Goal: Transaction & Acquisition: Purchase product/service

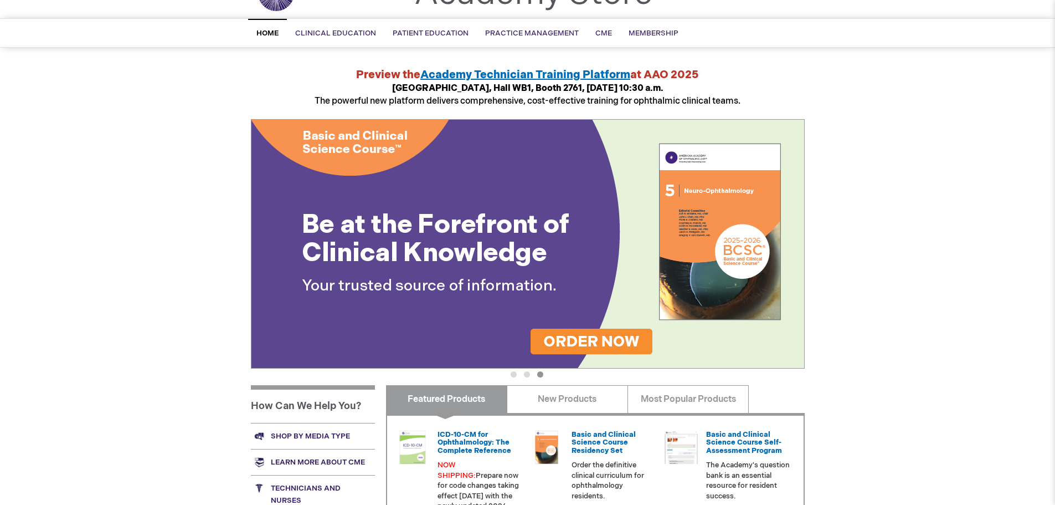
scroll to position [51, 0]
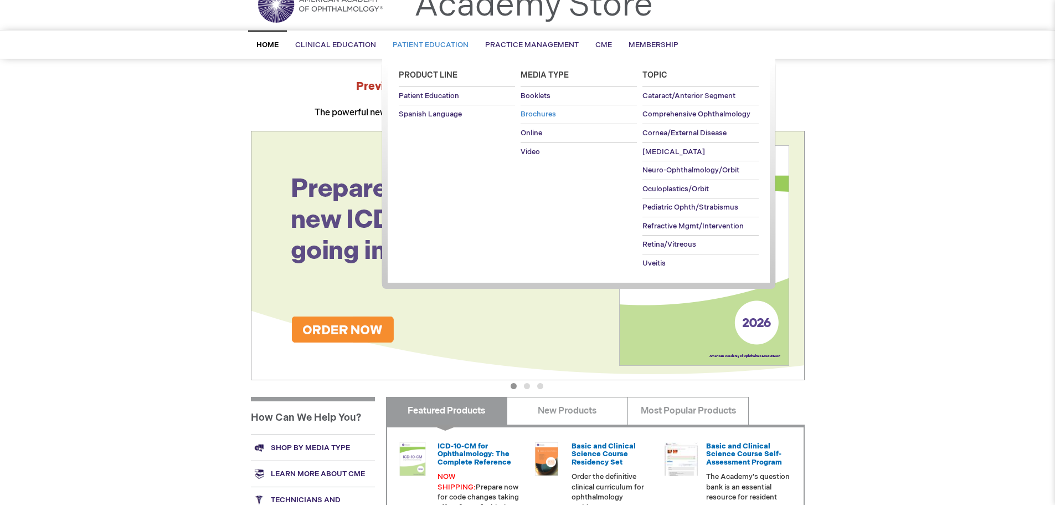
click at [537, 112] on span "Brochures" at bounding box center [538, 114] width 35 height 9
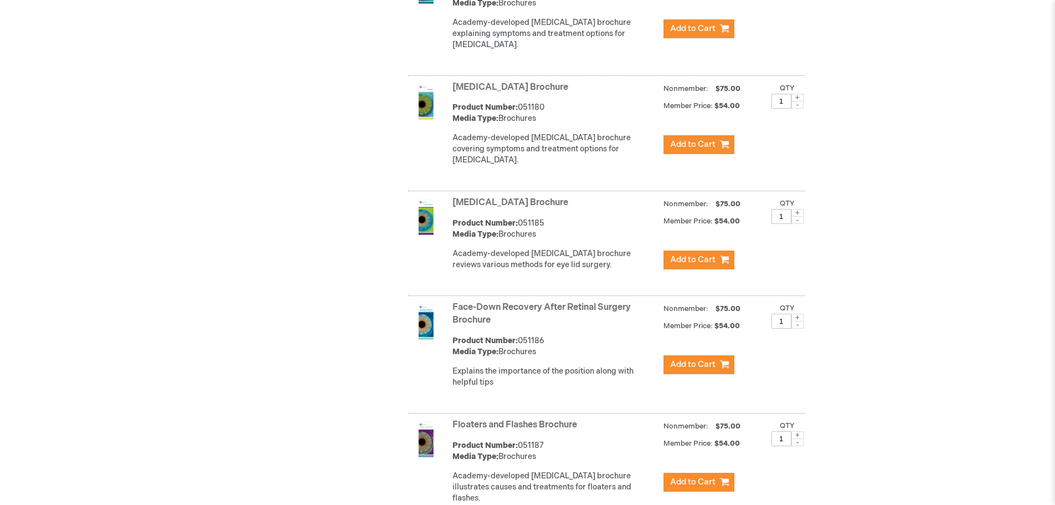
scroll to position [1440, 0]
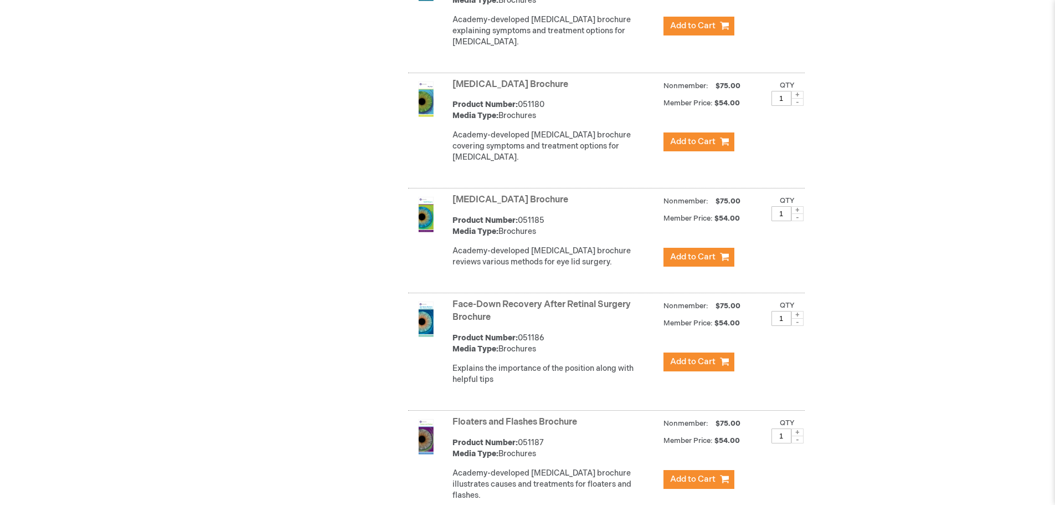
click at [798, 99] on span at bounding box center [797, 95] width 12 height 8
type input "2"
click at [716, 151] on button "Add to Cart" at bounding box center [698, 141] width 71 height 19
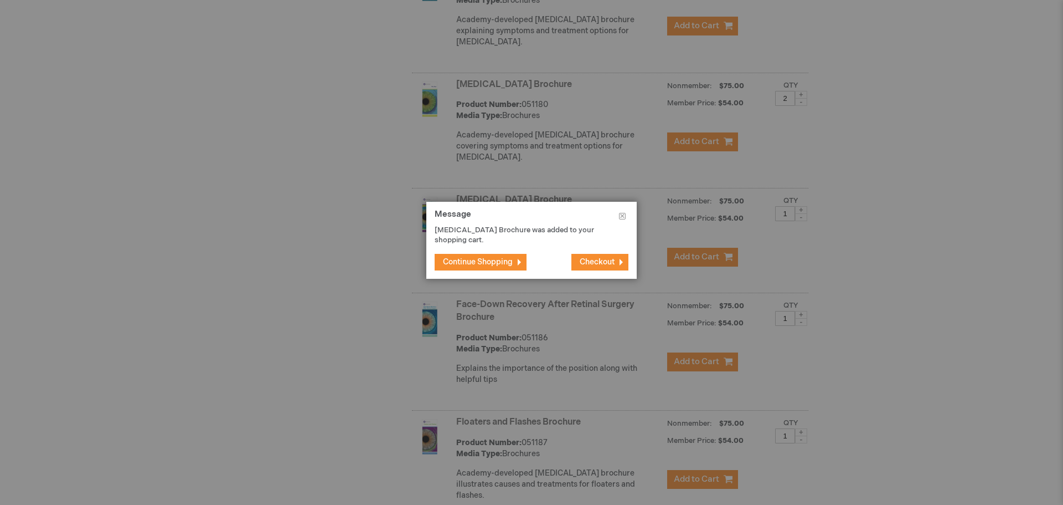
click at [493, 257] on span "Continue Shopping" at bounding box center [478, 261] width 70 height 9
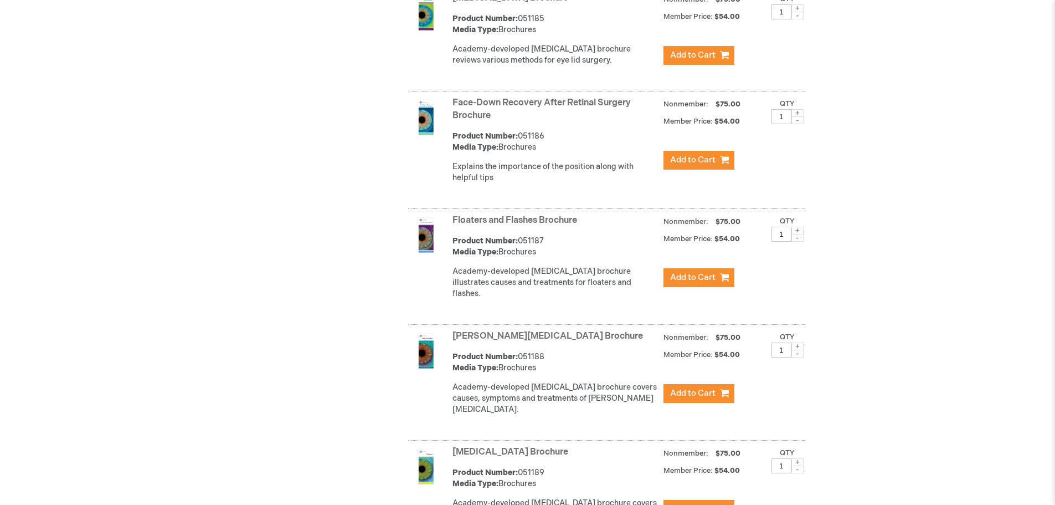
scroll to position [1661, 0]
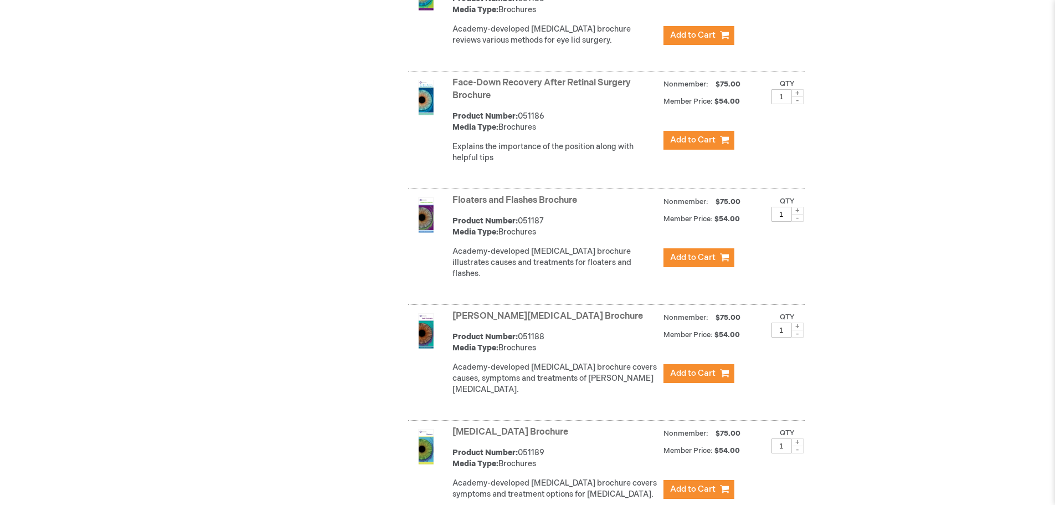
click at [791, 213] on div "Qty 1" at bounding box center [781, 208] width 20 height 26
click at [799, 209] on span at bounding box center [797, 211] width 12 height 8
type input "2"
click at [699, 257] on span "Add to Cart" at bounding box center [692, 257] width 45 height 11
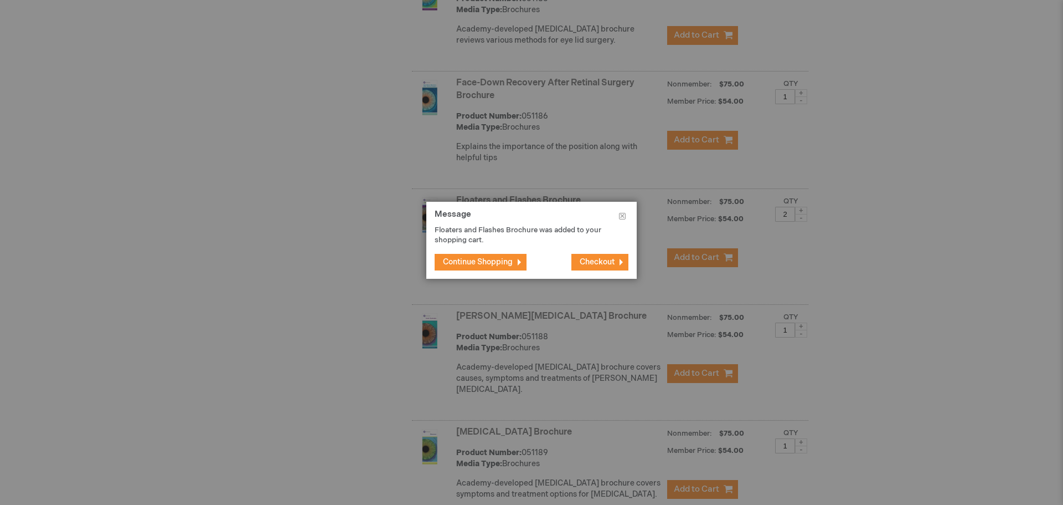
click at [501, 266] on span "Continue Shopping" at bounding box center [478, 261] width 70 height 9
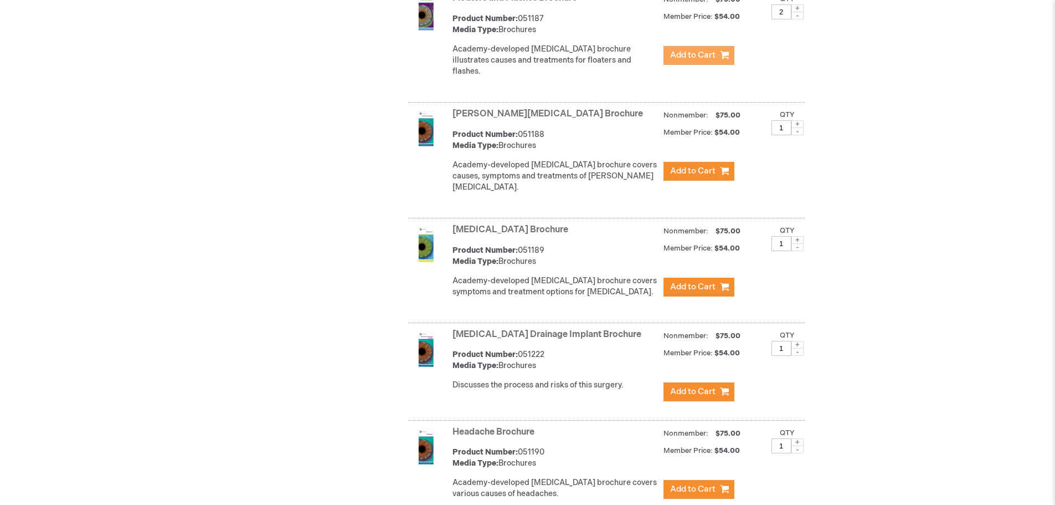
scroll to position [1883, 0]
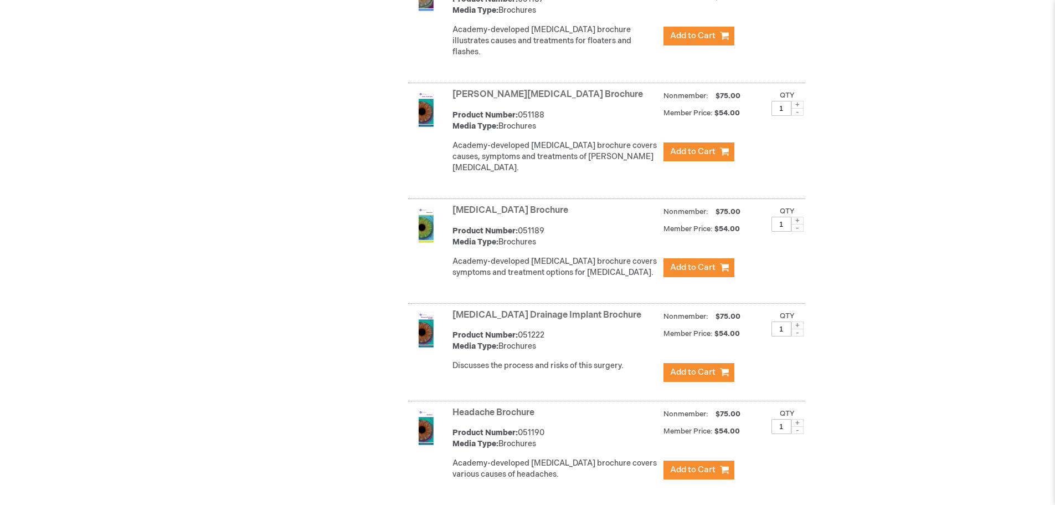
click at [797, 217] on span at bounding box center [797, 221] width 12 height 8
type input "2"
click at [698, 262] on span "Add to Cart" at bounding box center [692, 267] width 45 height 11
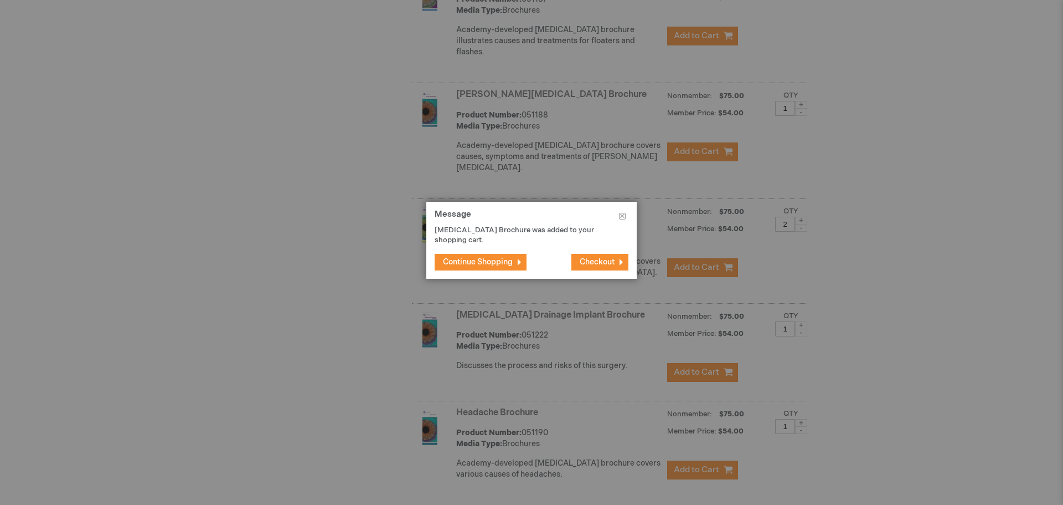
click at [450, 254] on button "Continue Shopping" at bounding box center [481, 262] width 92 height 17
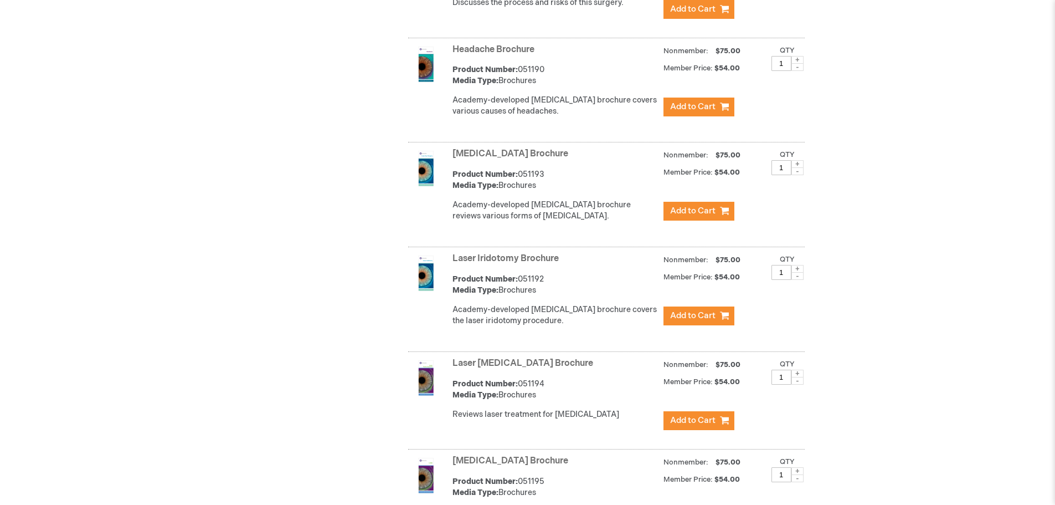
scroll to position [2271, 0]
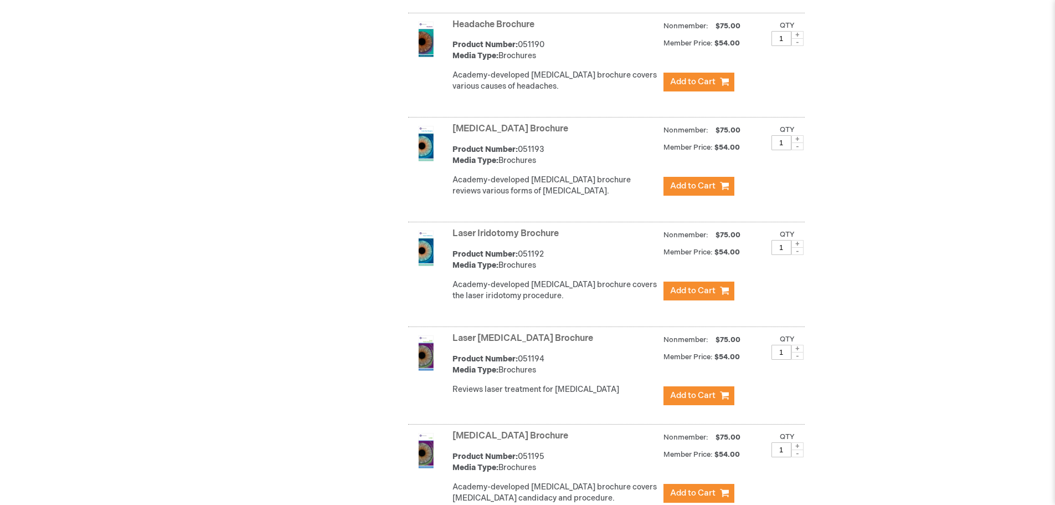
click at [799, 240] on span at bounding box center [797, 244] width 12 height 8
type input "2"
click at [692, 285] on span "Add to Cart" at bounding box center [692, 290] width 45 height 11
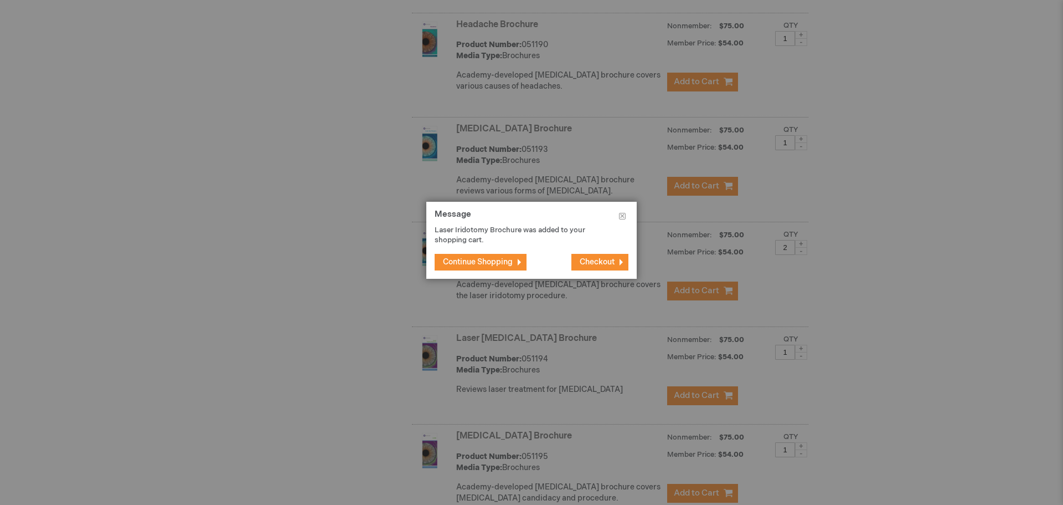
click at [454, 255] on button "Continue Shopping" at bounding box center [481, 262] width 92 height 17
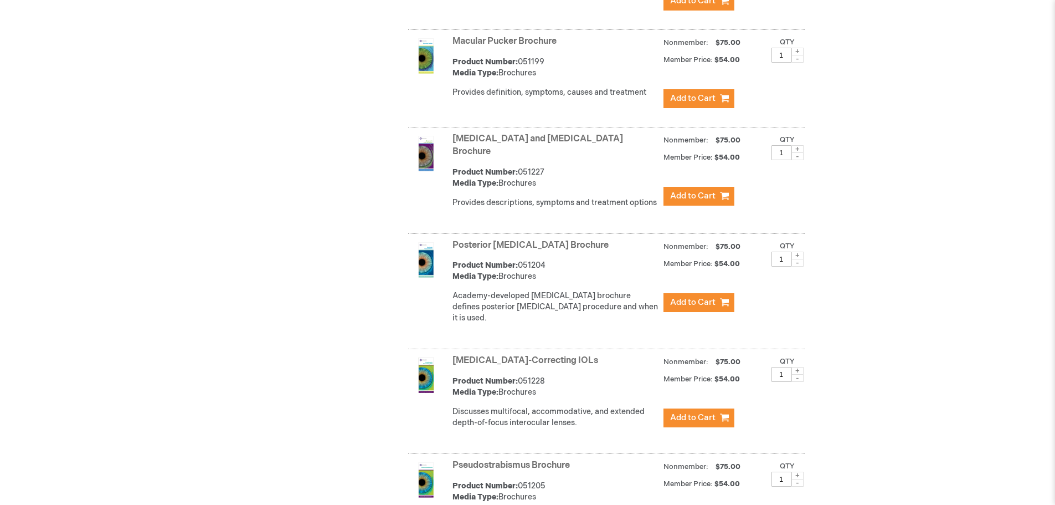
scroll to position [2991, 0]
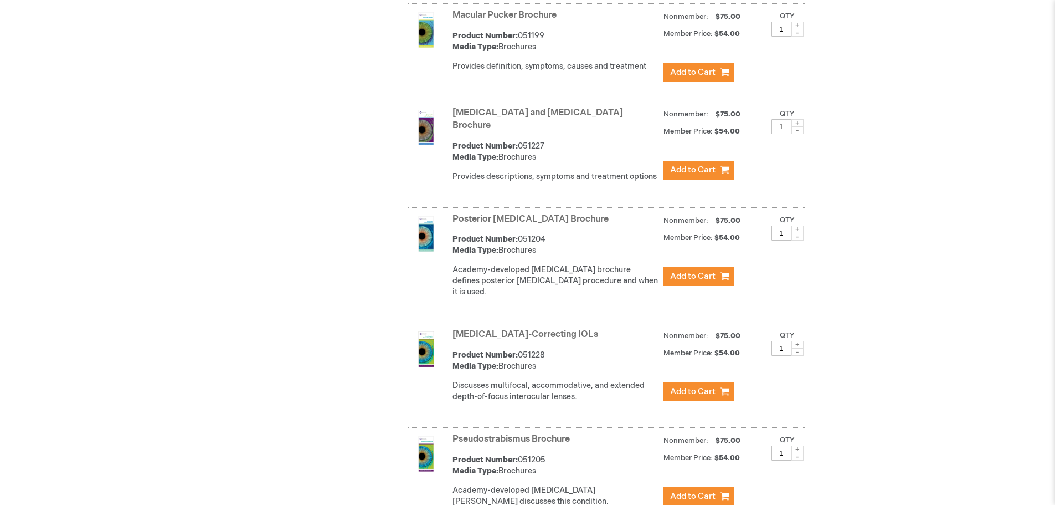
click at [800, 225] on span at bounding box center [797, 229] width 12 height 8
type input "2"
click at [691, 271] on span "Add to Cart" at bounding box center [692, 276] width 45 height 11
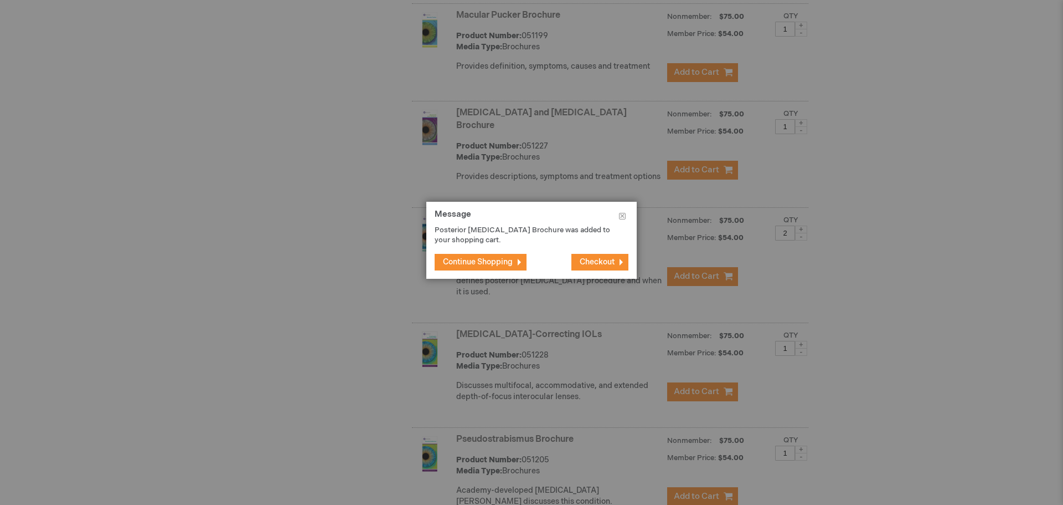
click at [487, 264] on span "Continue Shopping" at bounding box center [478, 261] width 70 height 9
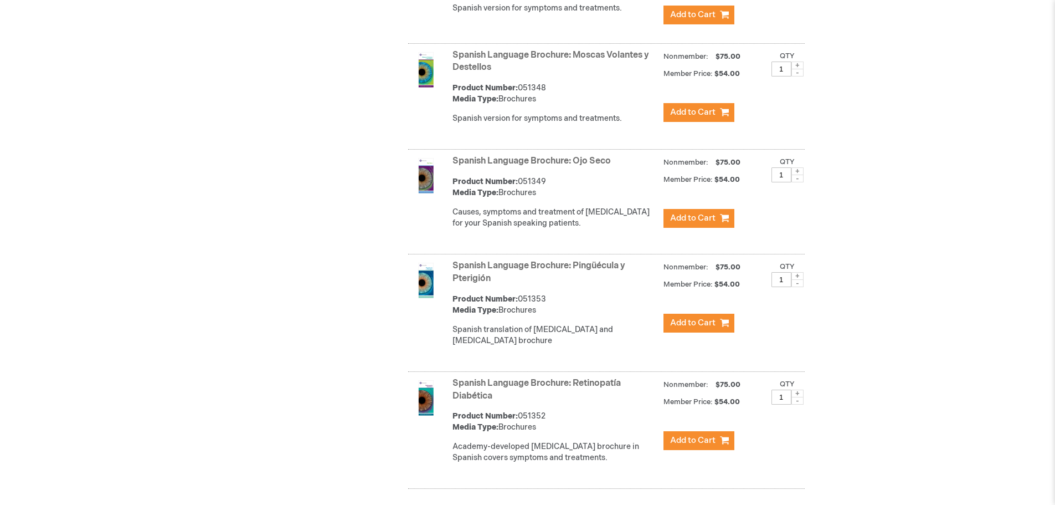
scroll to position [4043, 0]
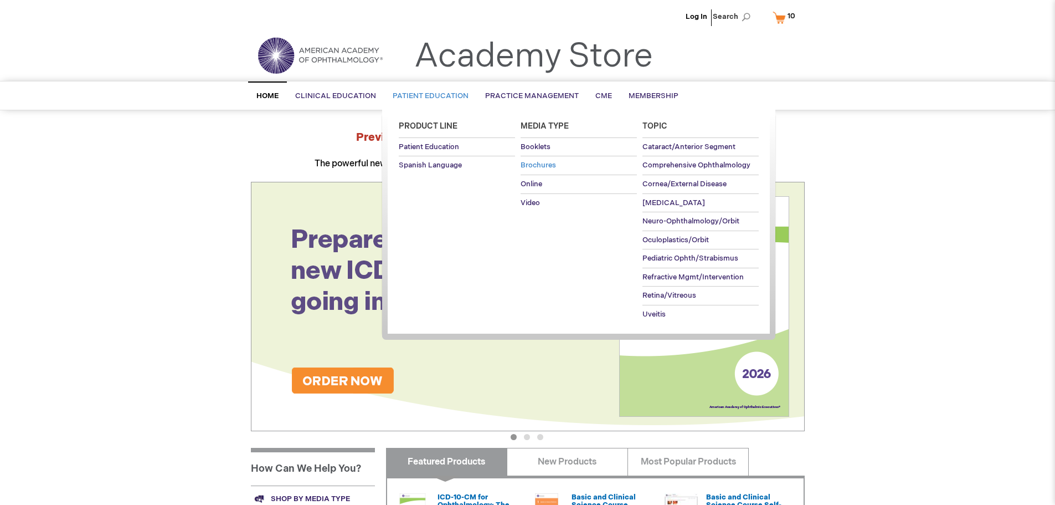
click at [534, 163] on span "Brochures" at bounding box center [538, 165] width 35 height 9
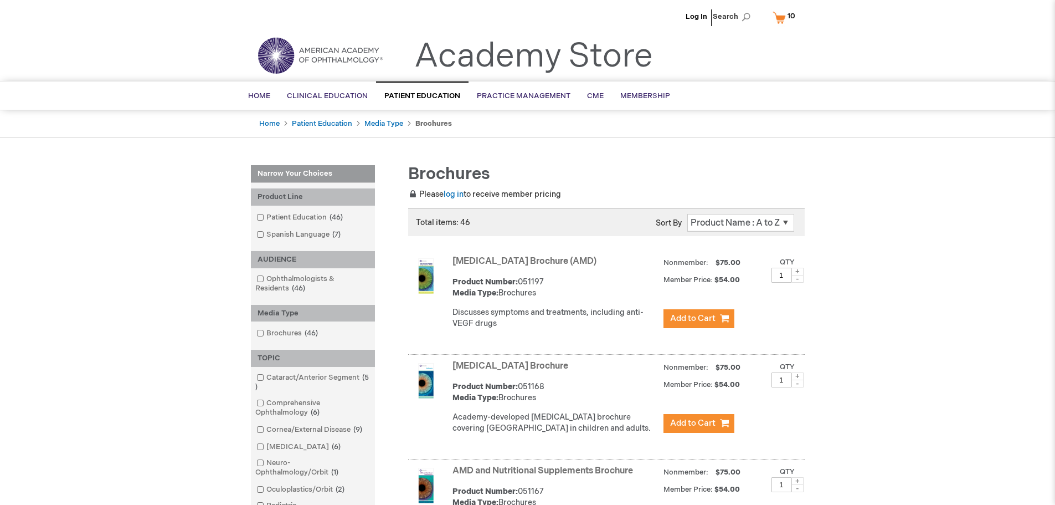
click at [782, 24] on link "My Cart 10 10 items" at bounding box center [786, 17] width 32 height 19
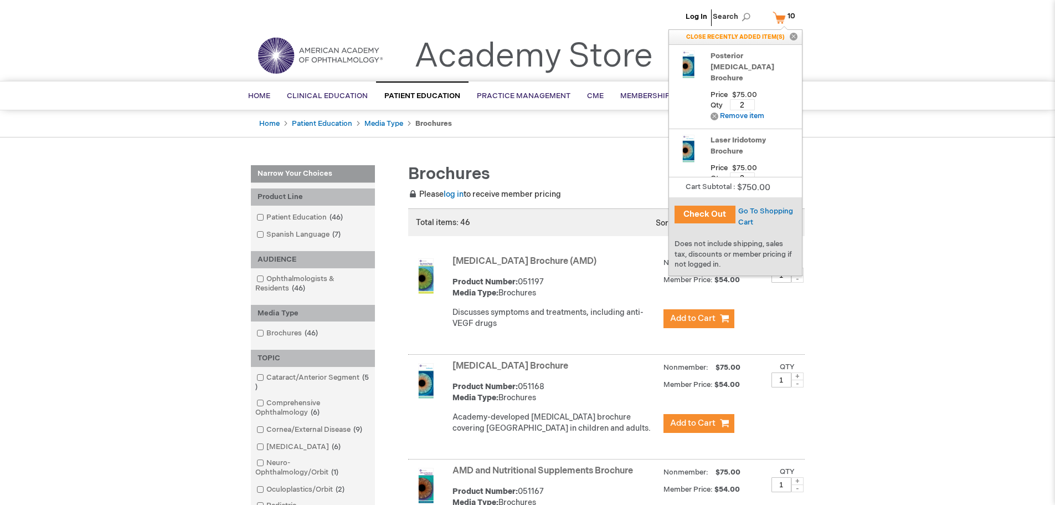
click at [820, 30] on div "Log In Search My Cart 10 10 items CLOSE RECENTLY ADDED ITEM(S) Close Recently a…" at bounding box center [527, 19] width 1055 height 39
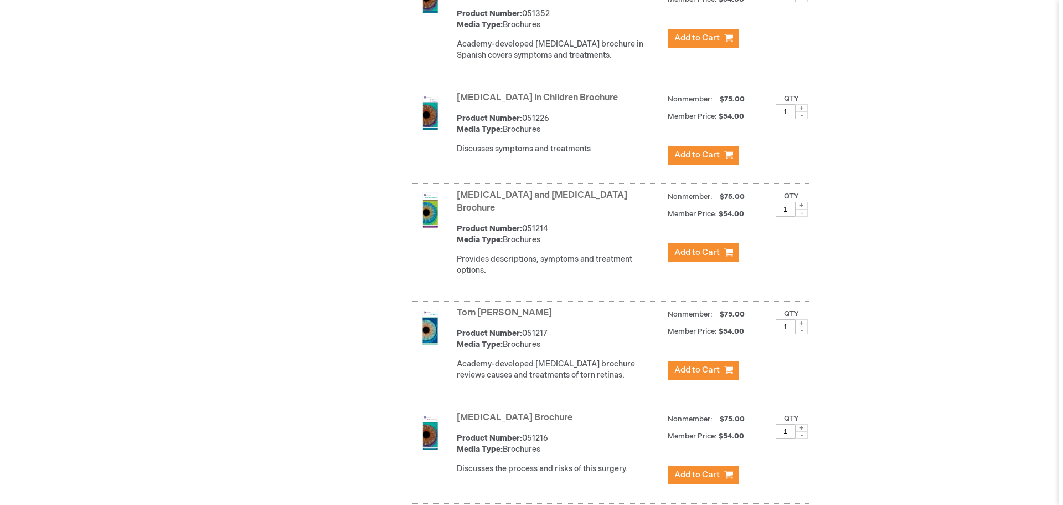
scroll to position [4448, 0]
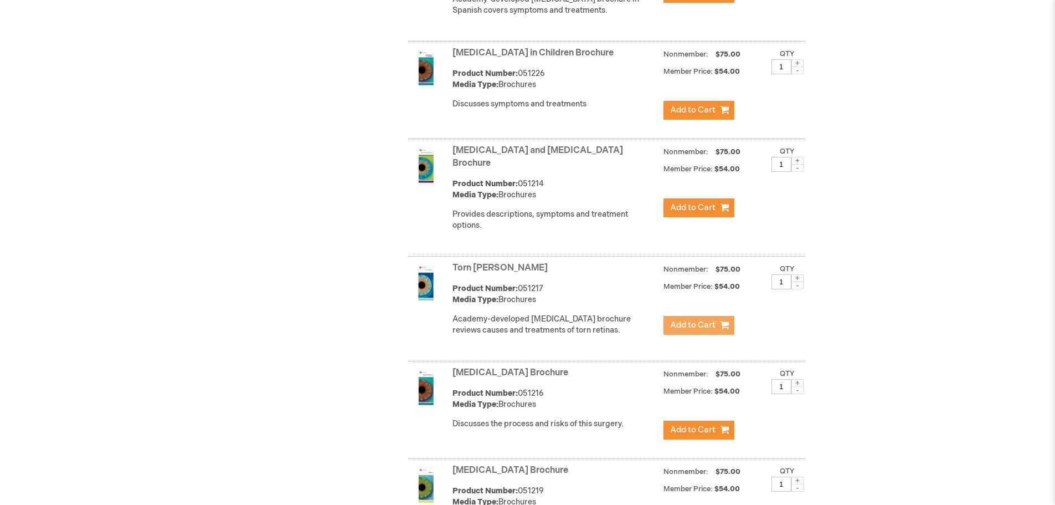
click at [703, 320] on span "Add to Cart" at bounding box center [692, 325] width 45 height 11
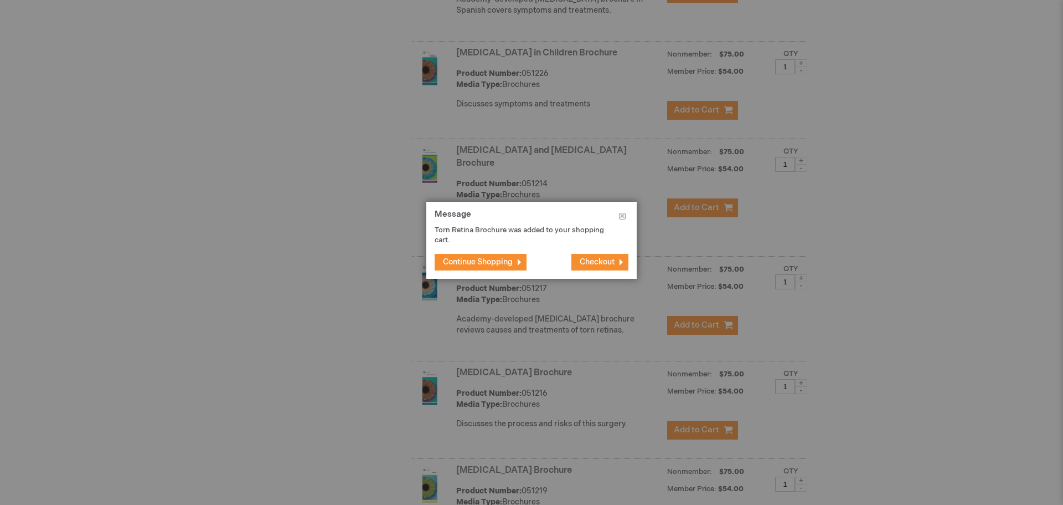
click at [584, 262] on span "Checkout" at bounding box center [597, 261] width 35 height 9
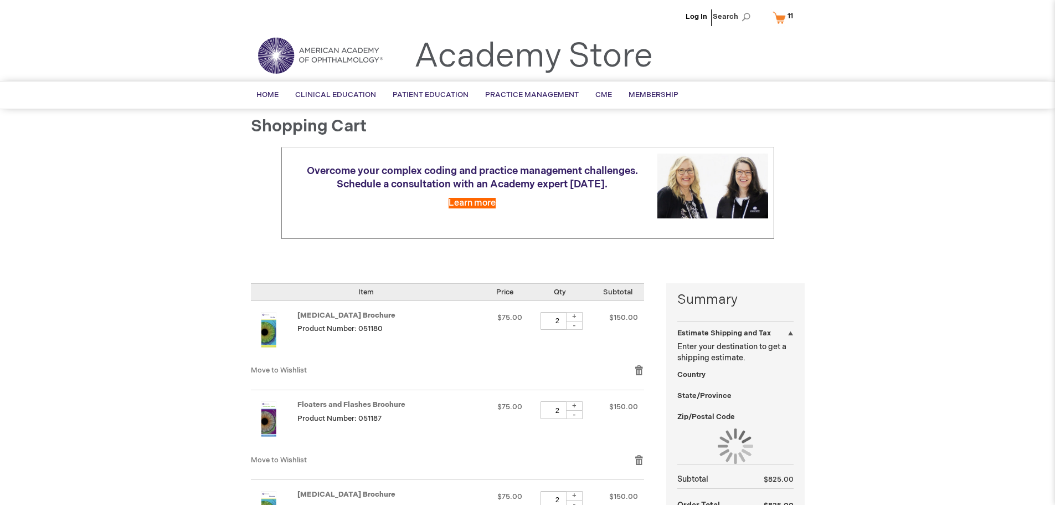
select select "US"
click at [694, 14] on link "Log In" at bounding box center [697, 16] width 22 height 9
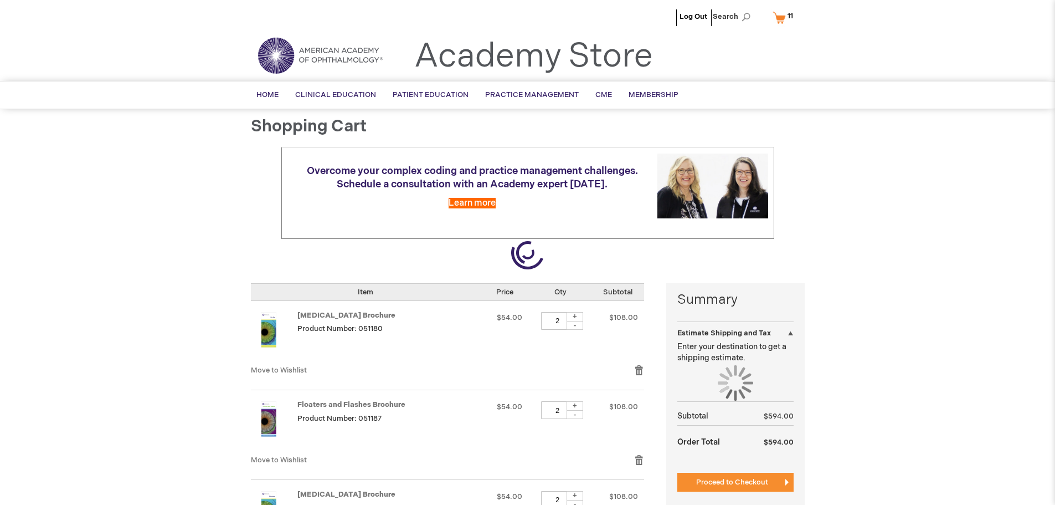
select select "US"
select select "33"
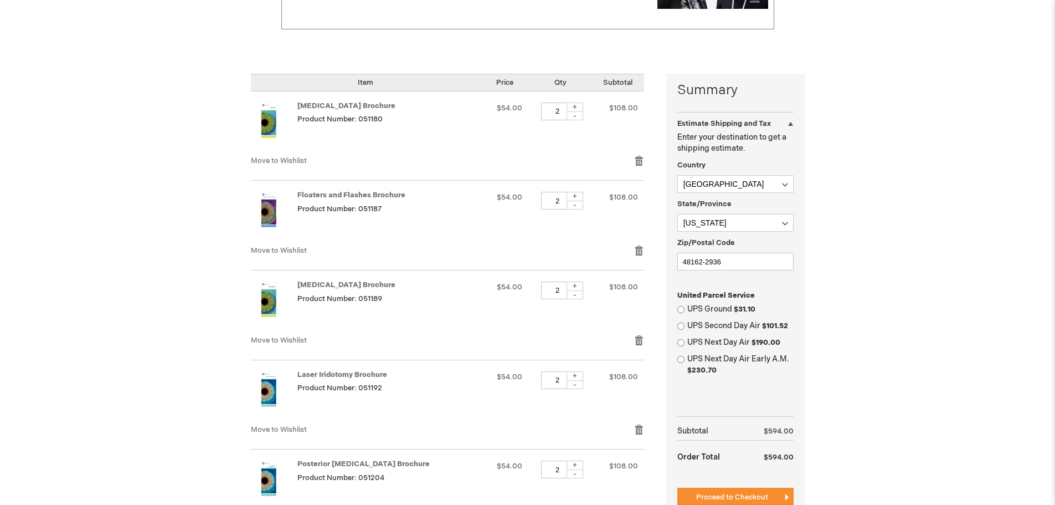
scroll to position [222, 0]
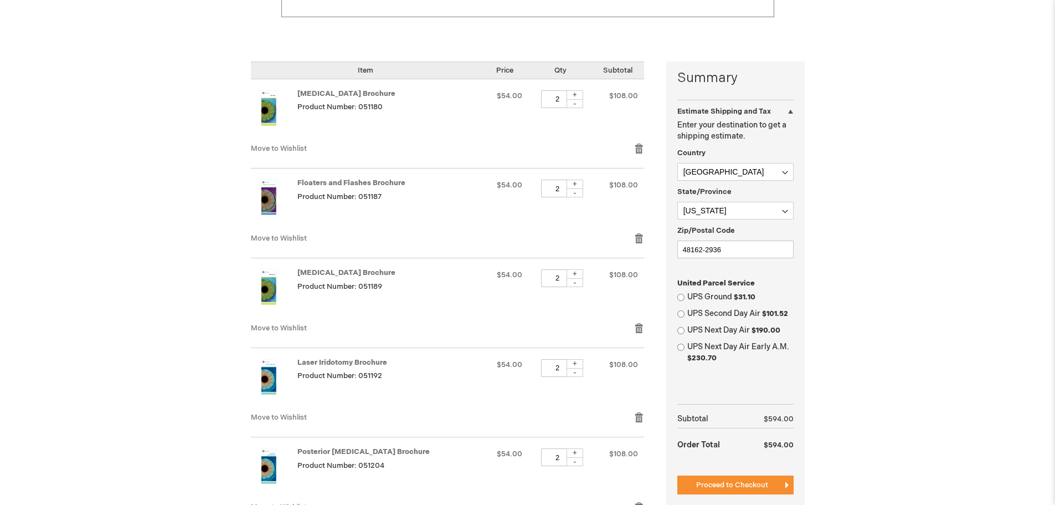
click at [722, 297] on label "UPS Ground $31.10" at bounding box center [740, 296] width 106 height 11
click at [684, 297] on input "UPS Ground $31.10" at bounding box center [680, 297] width 7 height 7
radio input "true"
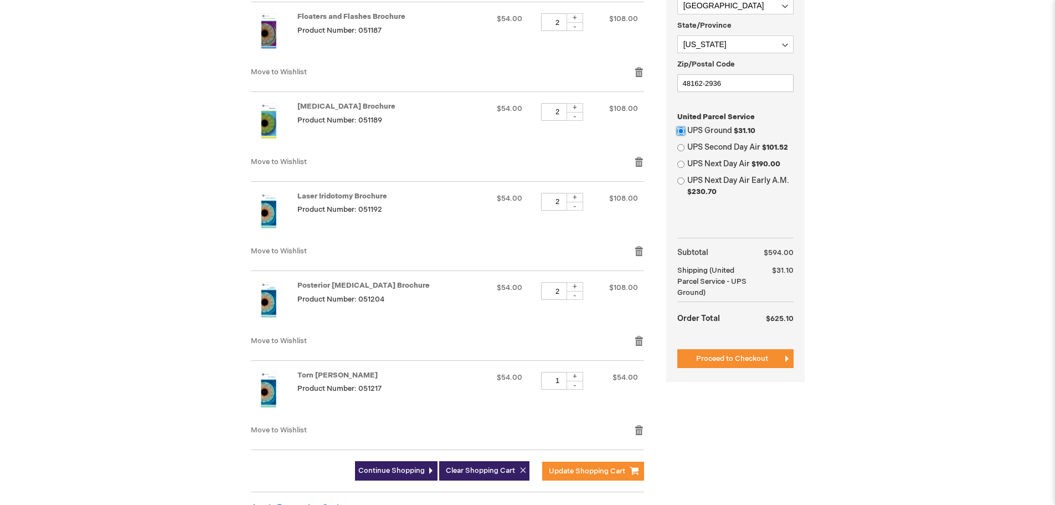
scroll to position [443, 0]
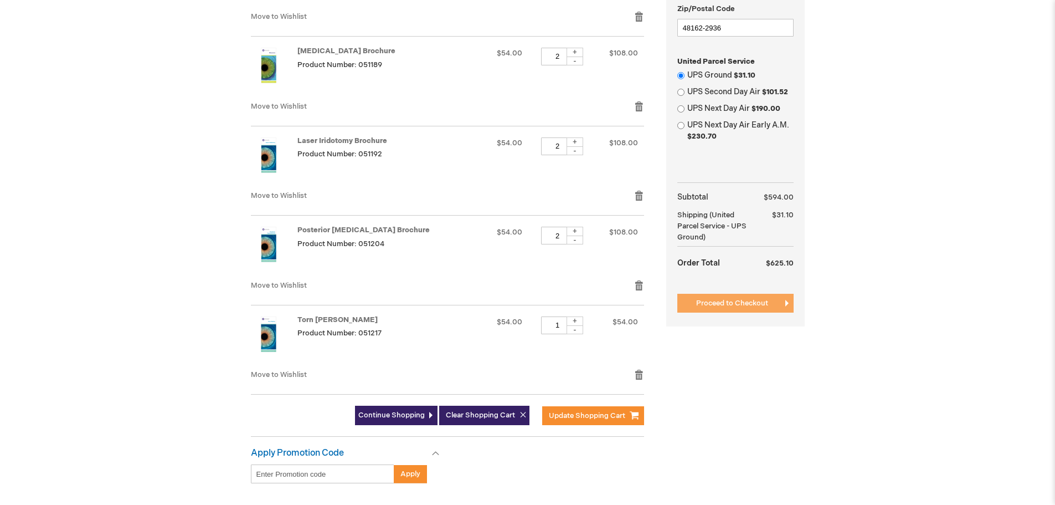
click at [687, 300] on button "Proceed to Checkout" at bounding box center [735, 303] width 116 height 19
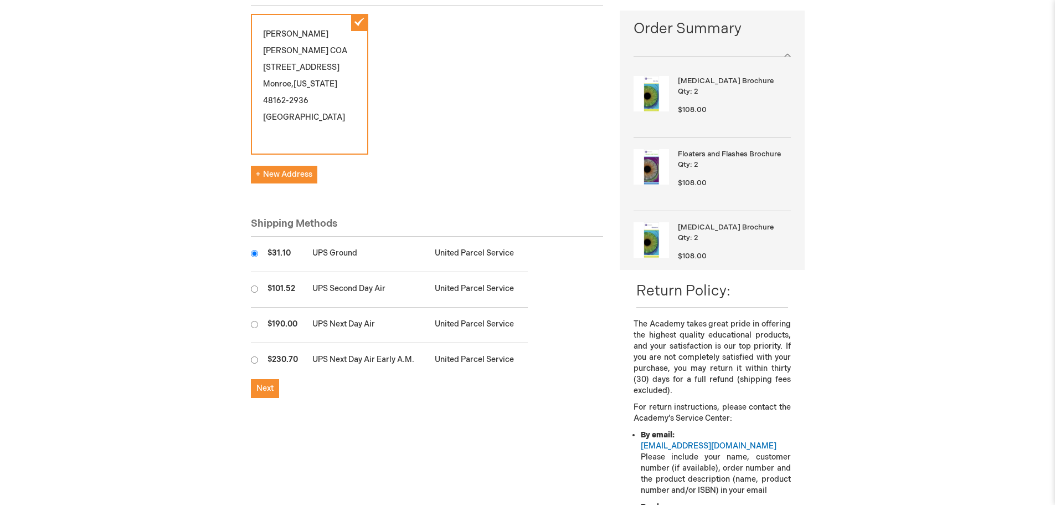
scroll to position [166, 0]
click at [266, 384] on span "Next" at bounding box center [264, 388] width 17 height 9
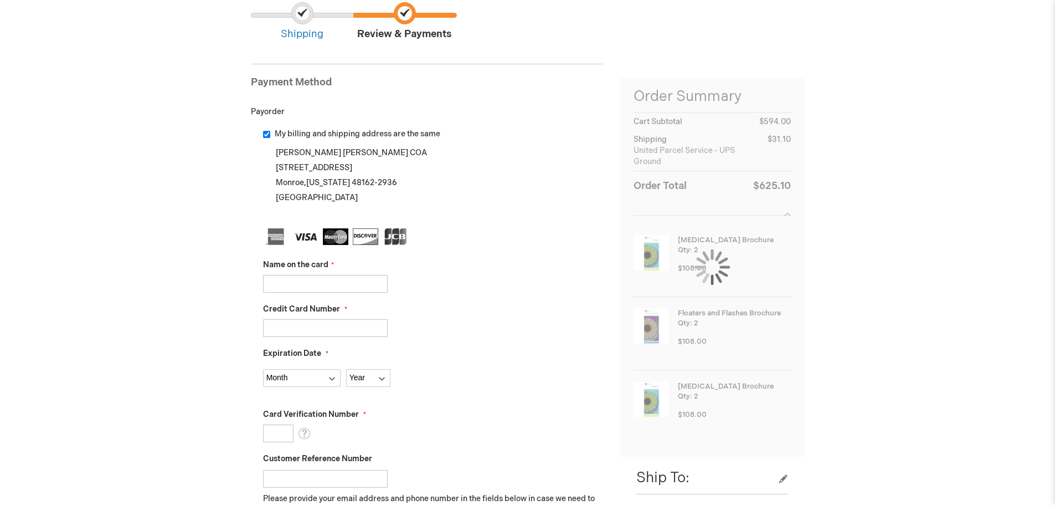
scroll to position [166, 0]
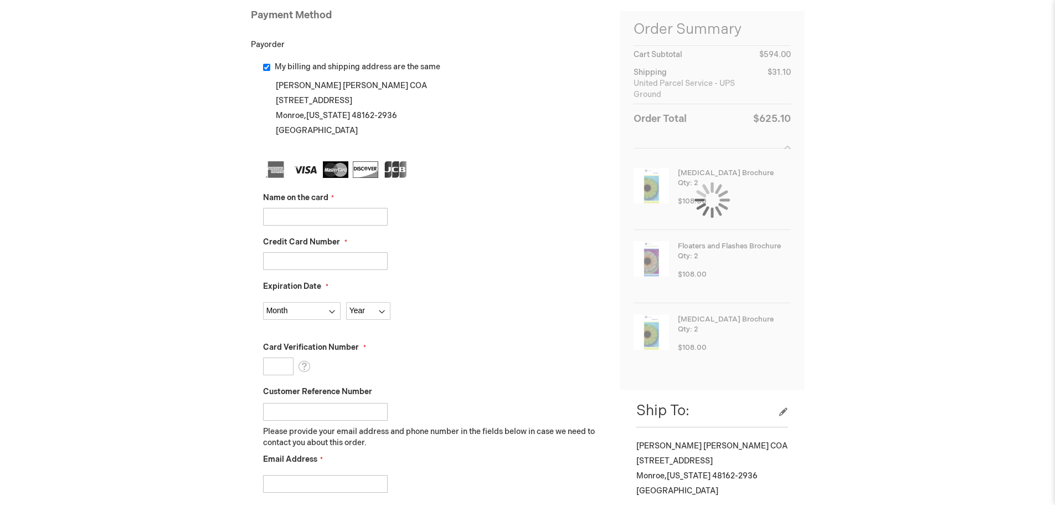
click at [294, 216] on input "Name on the card" at bounding box center [325, 217] width 125 height 18
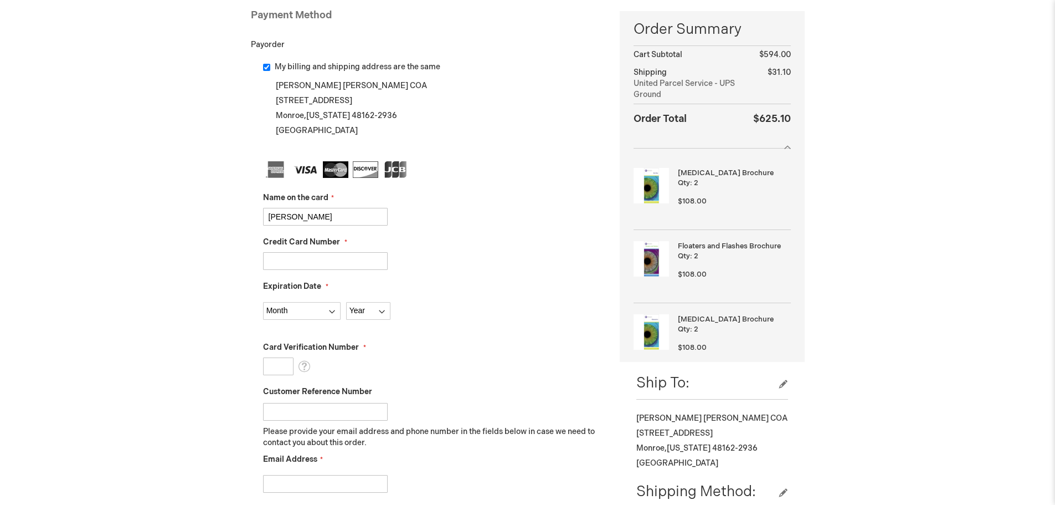
type input "[PERSON_NAME]"
click at [265, 68] on input "My billing and shipping address are the same" at bounding box center [266, 67] width 7 height 7
checkbox input "false"
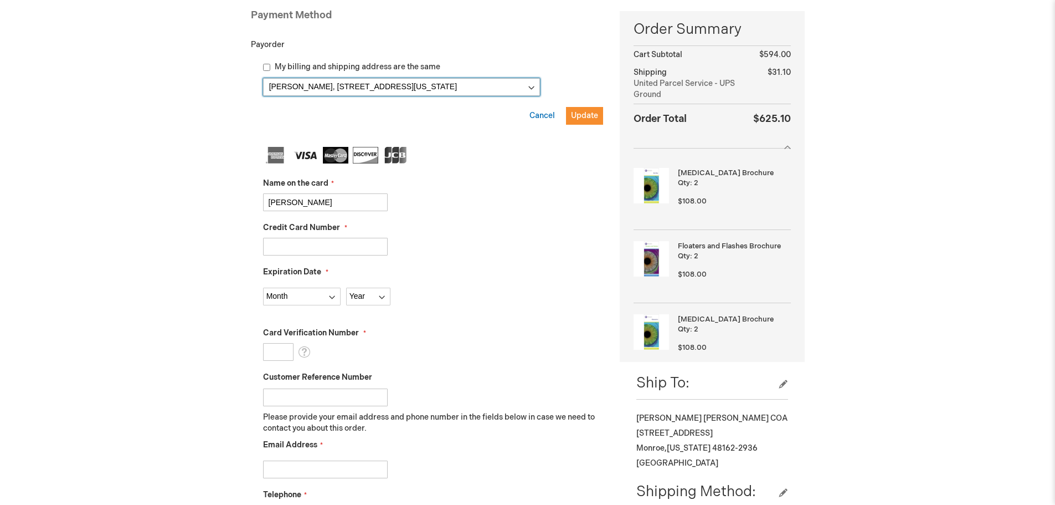
click at [527, 89] on select "Kimberly Alspach, 725 N Monroe St , Monroe, Michigan 48162-2936, United States …" at bounding box center [401, 87] width 277 height 18
select select
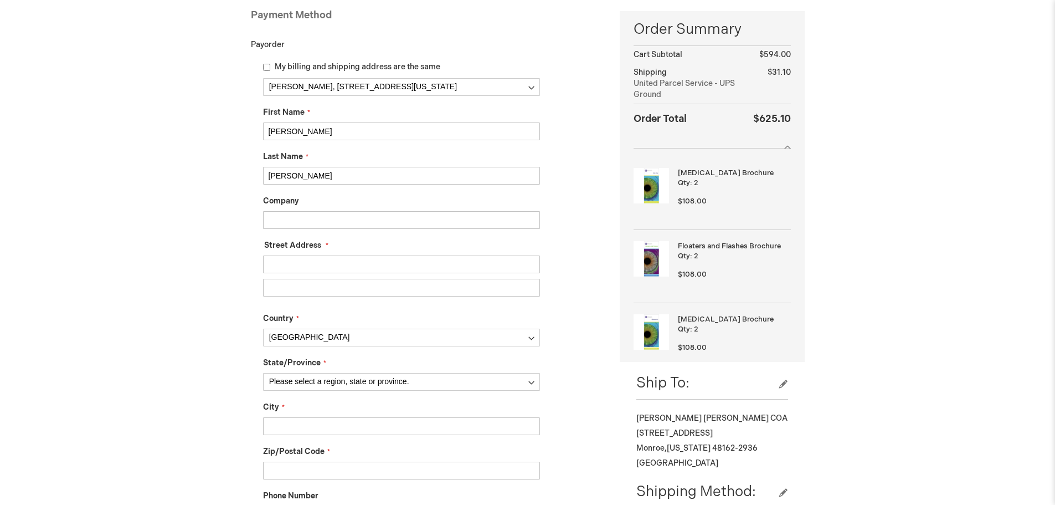
click at [330, 221] on input "Company" at bounding box center [401, 220] width 277 height 18
type input "E"
drag, startPoint x: 322, startPoint y: 135, endPoint x: 242, endPoint y: 122, distance: 81.3
type input "Zuhair"
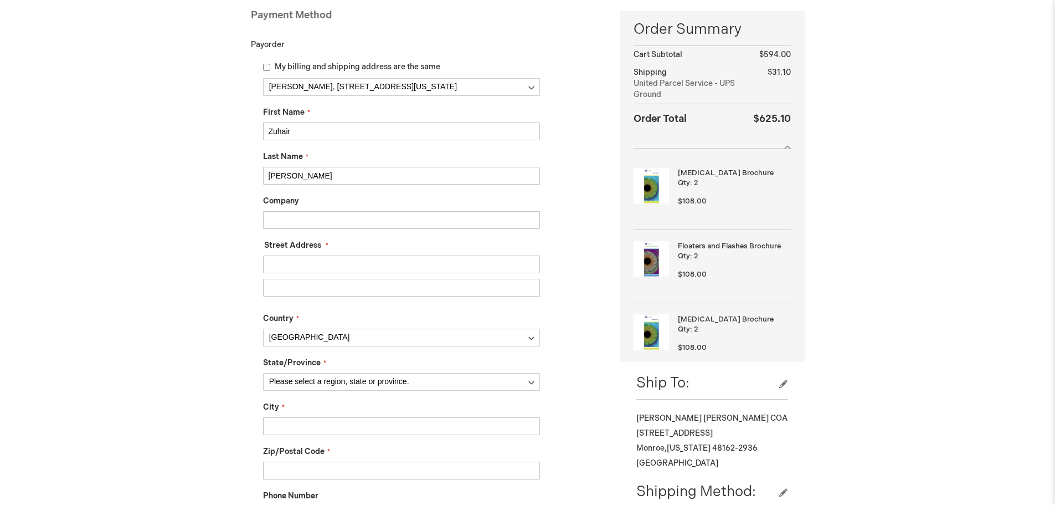
type input "Peracha"
type input "[STREET_ADDRESS]"
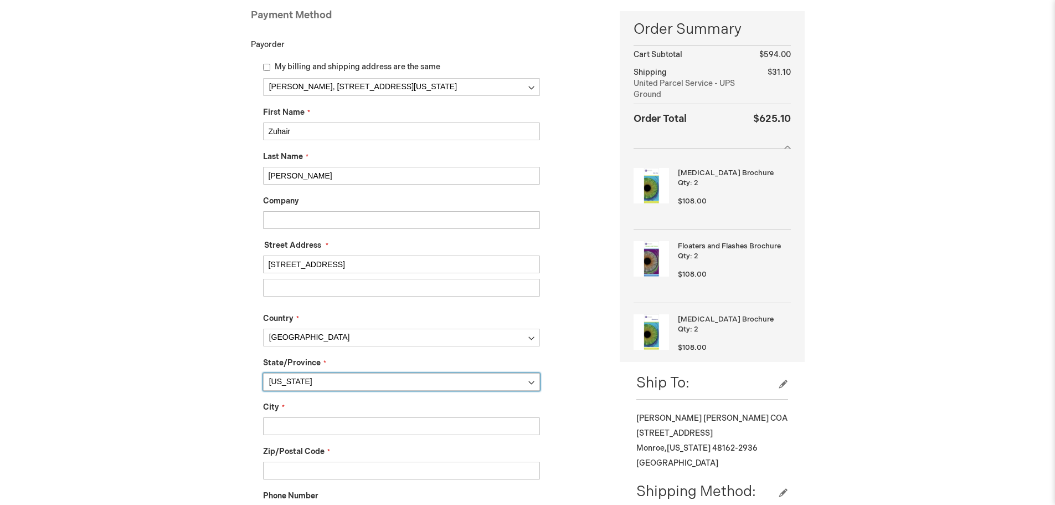
click at [529, 379] on select "Please select a region, state or province. Alabama Alaska American Samoa Arizon…" at bounding box center [401, 382] width 277 height 18
select select "33"
click at [263, 373] on select "Please select a region, state or province. Alabama Alaska American Samoa Arizon…" at bounding box center [401, 382] width 277 height 18
click at [555, 322] on div "First Name Zuhair Last Name Peracha Company Street Address Street Address: Line…" at bounding box center [433, 326] width 341 height 439
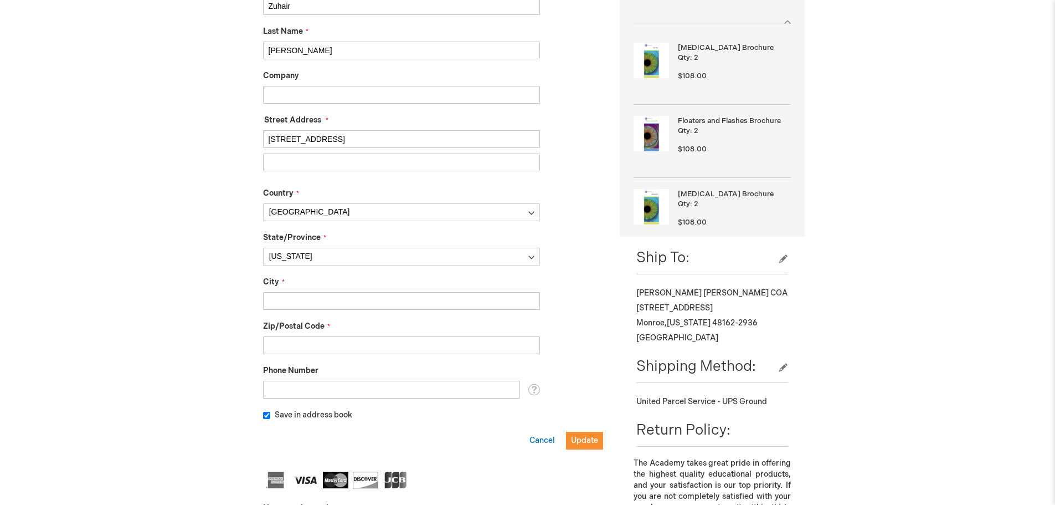
scroll to position [332, 0]
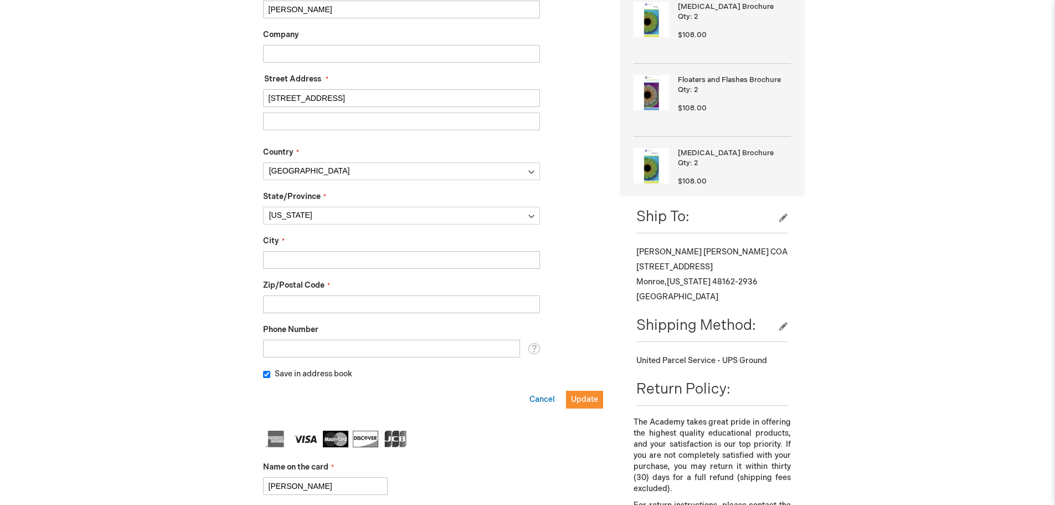
click at [325, 263] on input "City" at bounding box center [401, 260] width 277 height 18
type input "Northville"
type input "48168"
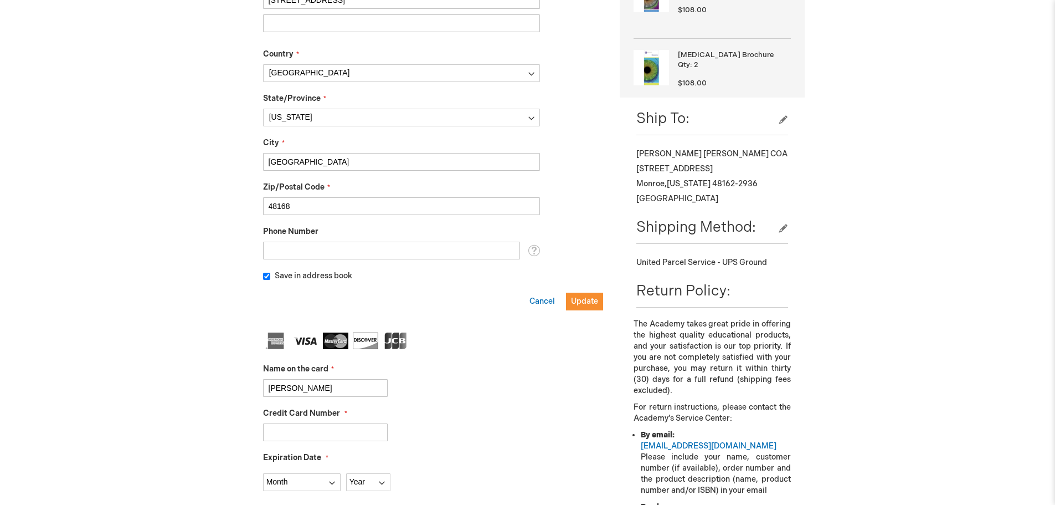
scroll to position [443, 0]
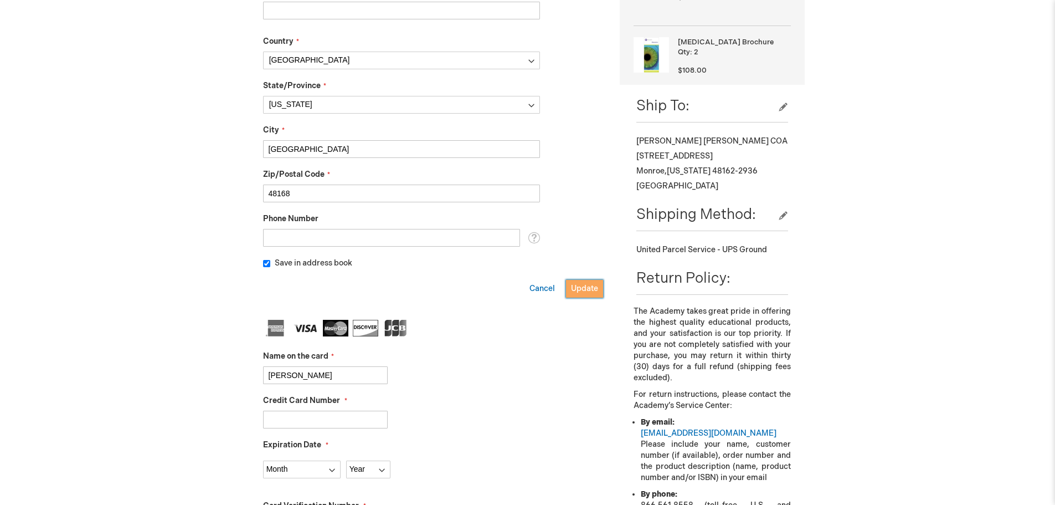
click at [585, 287] on span "Update" at bounding box center [584, 288] width 27 height 9
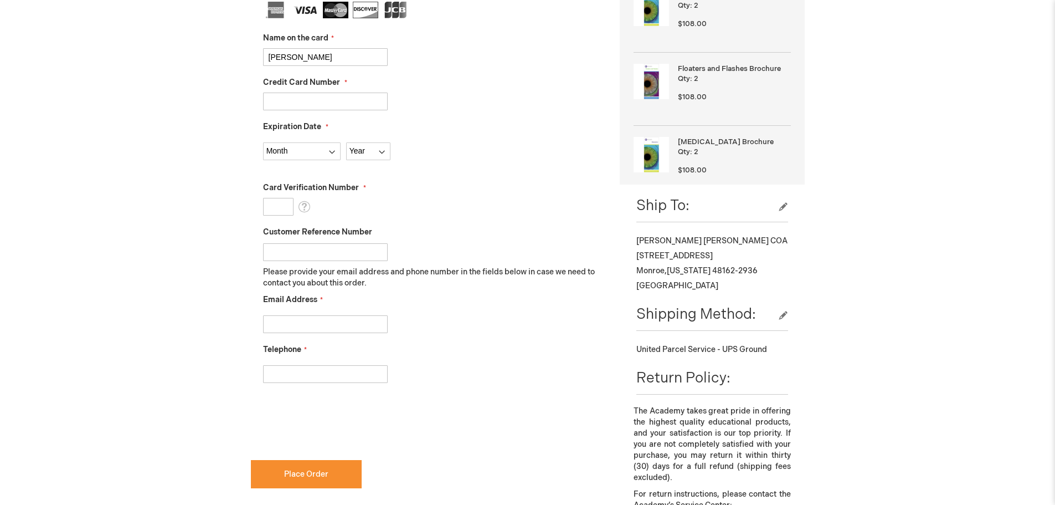
scroll to position [111, 0]
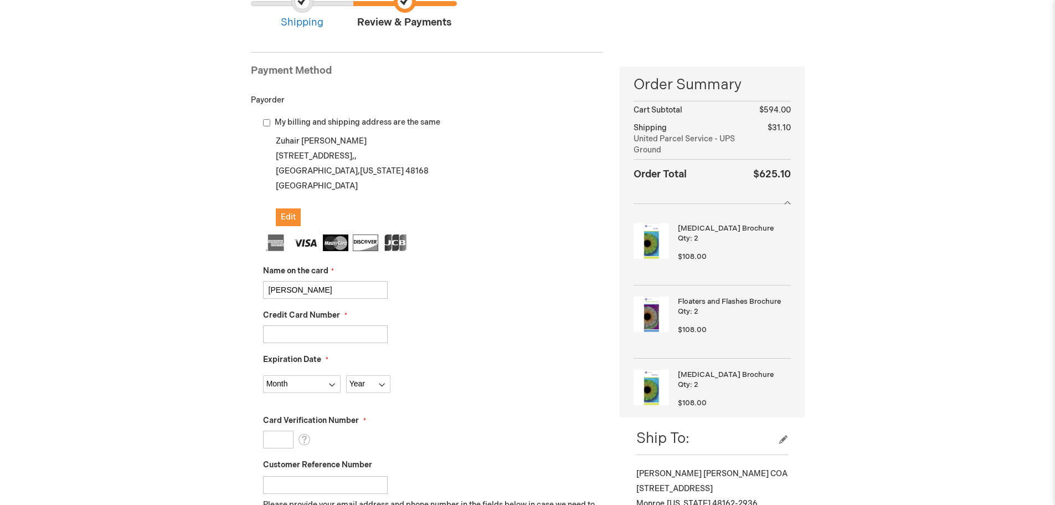
click at [286, 331] on input "Credit Card Number" at bounding box center [325, 334] width 125 height 18
type input "4400663918370829"
click at [321, 386] on select "Month 01 - January 02 - February 03 - March 04 - April 05 - May 06 - June 07 - …" at bounding box center [302, 384] width 78 height 18
select select "7"
click at [263, 375] on select "Month 01 - January 02 - February 03 - March 04 - April 05 - May 06 - June 07 - …" at bounding box center [302, 384] width 78 height 18
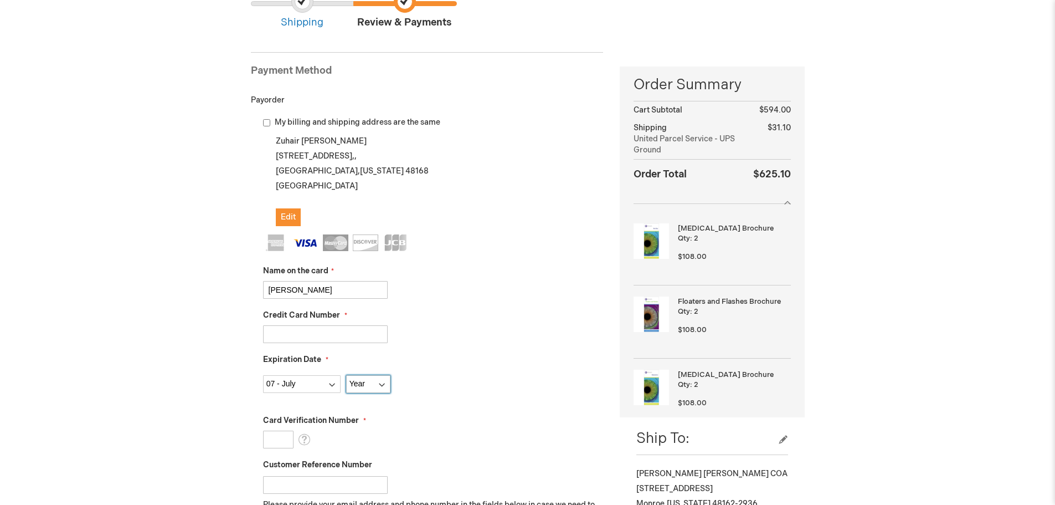
click at [362, 386] on select "Year 2025 2026 2027 2028 2029 2030 2031 2032 2033 2034 2035" at bounding box center [368, 384] width 44 height 18
select select "2029"
click at [346, 375] on select "Year 2025 2026 2027 2028 2029 2030 2031 2032 2033 2034 2035" at bounding box center [368, 384] width 44 height 18
click at [440, 347] on fieldset "Name on the card Zuhair Peracha Credit Card Number 4400663918370829 Expiration …" at bounding box center [433, 430] width 341 height 392
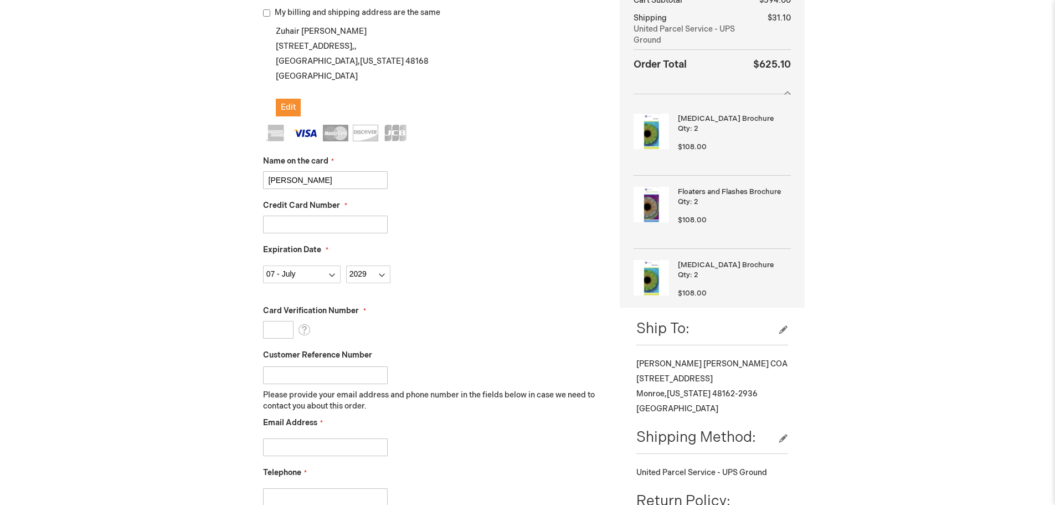
scroll to position [222, 0]
click at [281, 335] on input "Card Verification Number" at bounding box center [278, 329] width 30 height 18
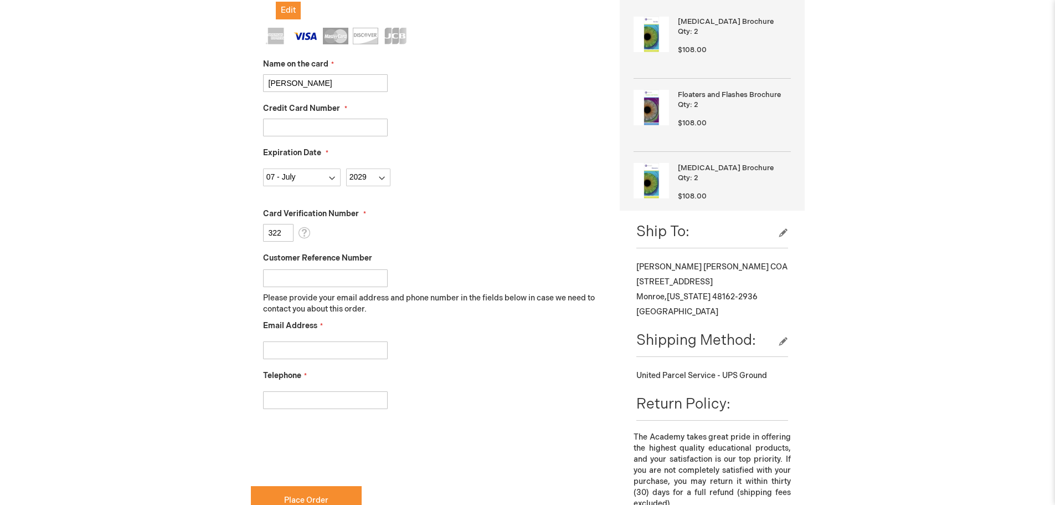
scroll to position [332, 0]
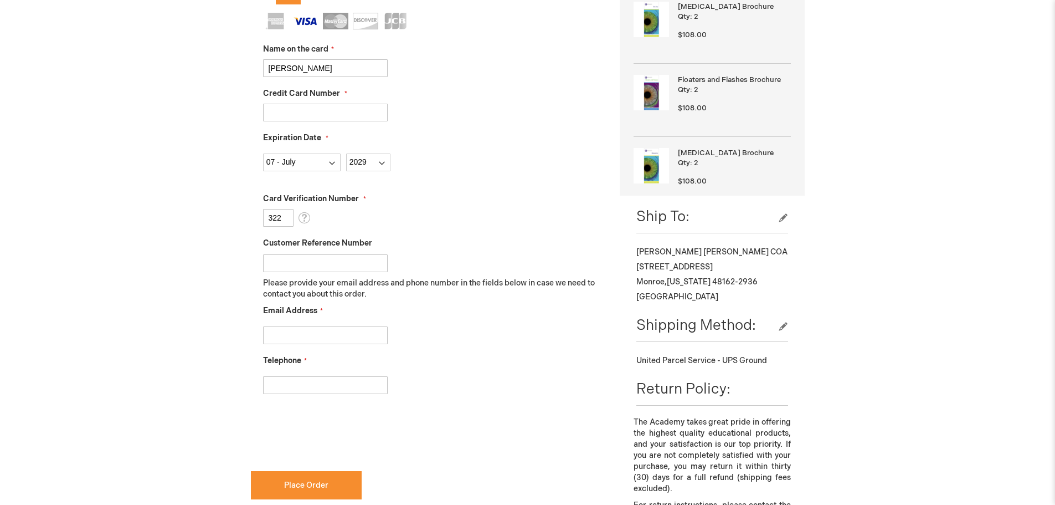
type input "322"
click at [289, 327] on input "Email Address" at bounding box center [325, 335] width 125 height 18
type input "kim.eyesurgeons@gmail.com"
type input "[PHONE_NUMBER]"
checkbox input "true"
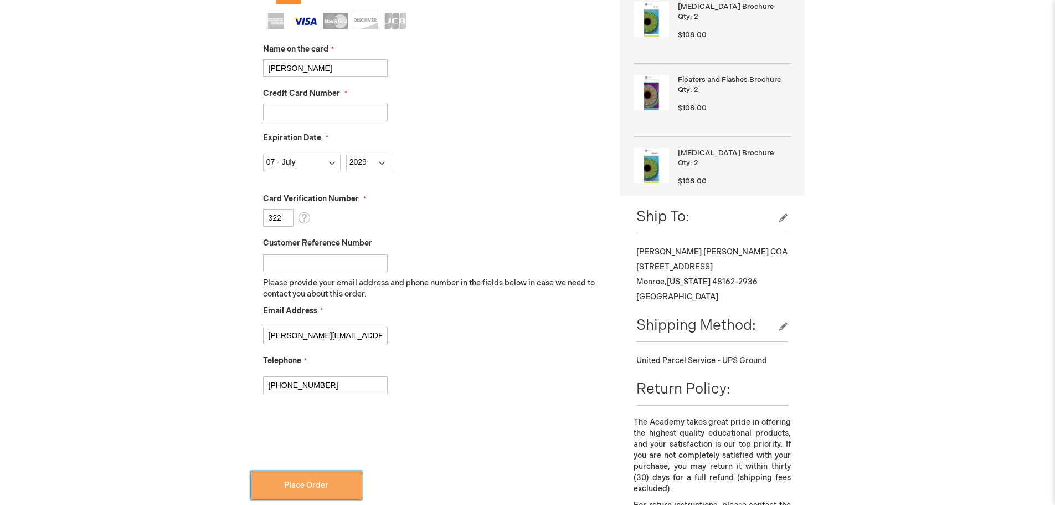
click at [307, 477] on button "Place Order" at bounding box center [306, 485] width 111 height 28
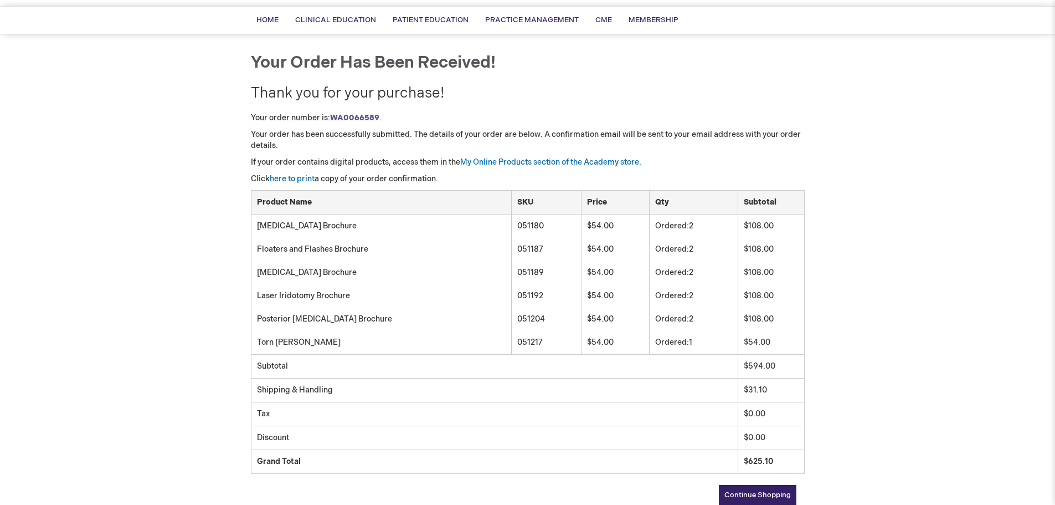
scroll to position [55, 0]
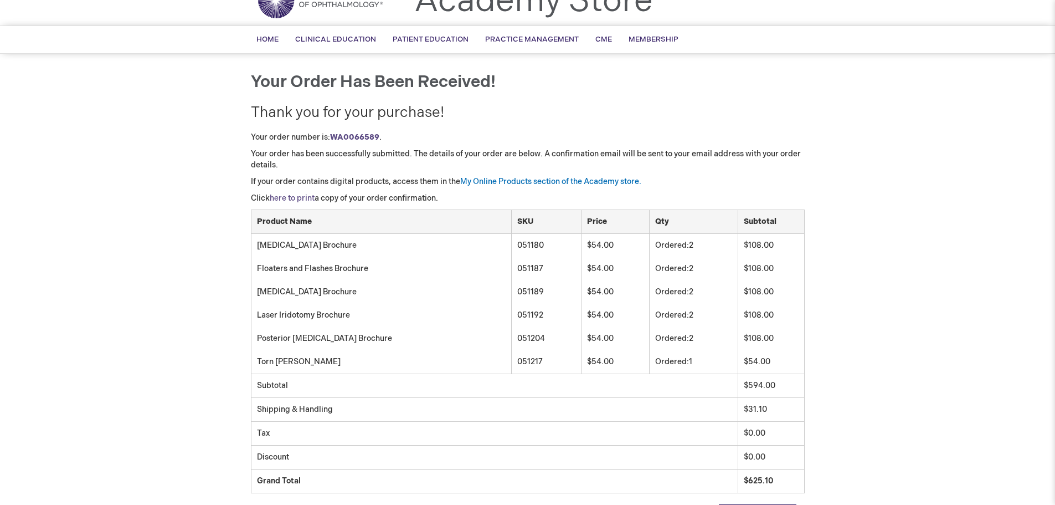
click at [301, 196] on link "here to print" at bounding box center [292, 197] width 45 height 9
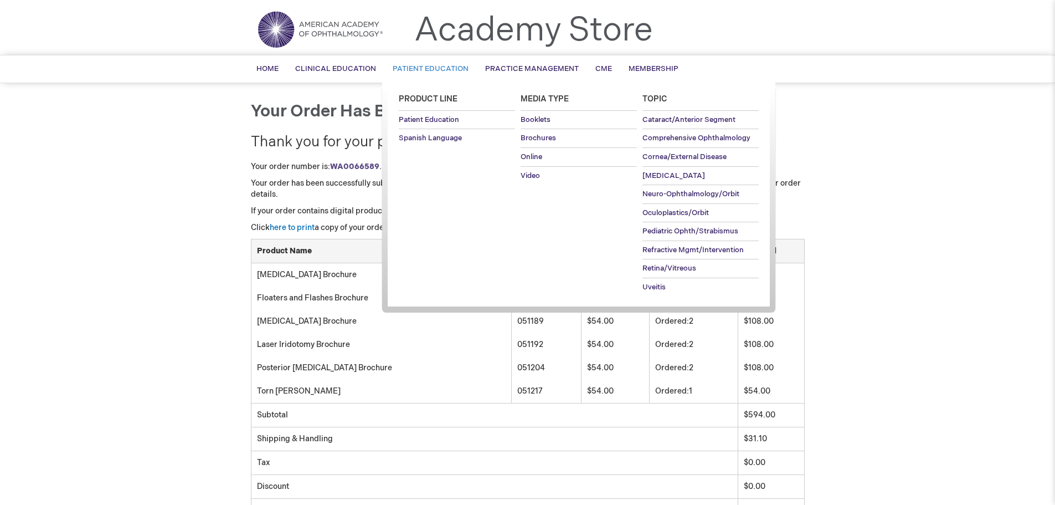
scroll to position [0, 0]
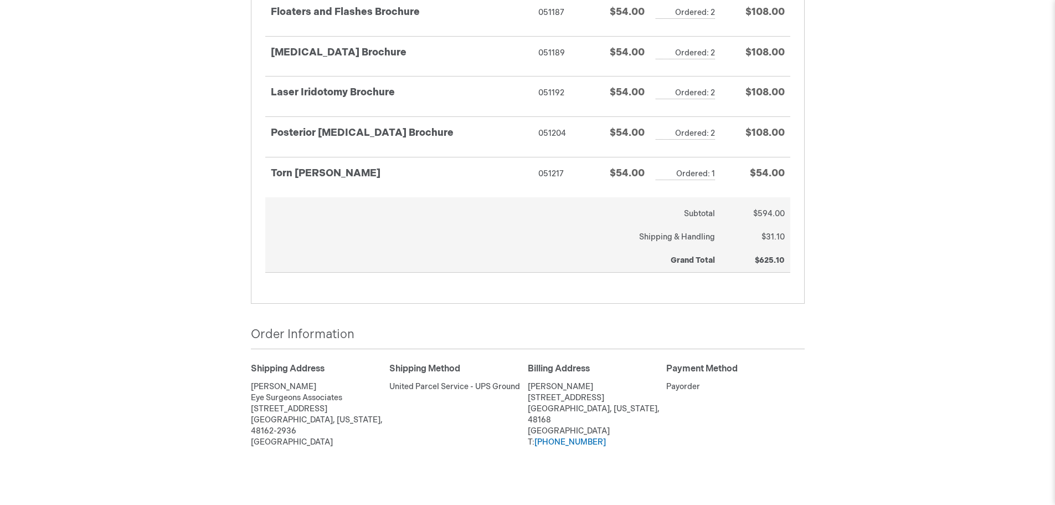
scroll to position [151, 0]
